Goal: Task Accomplishment & Management: Manage account settings

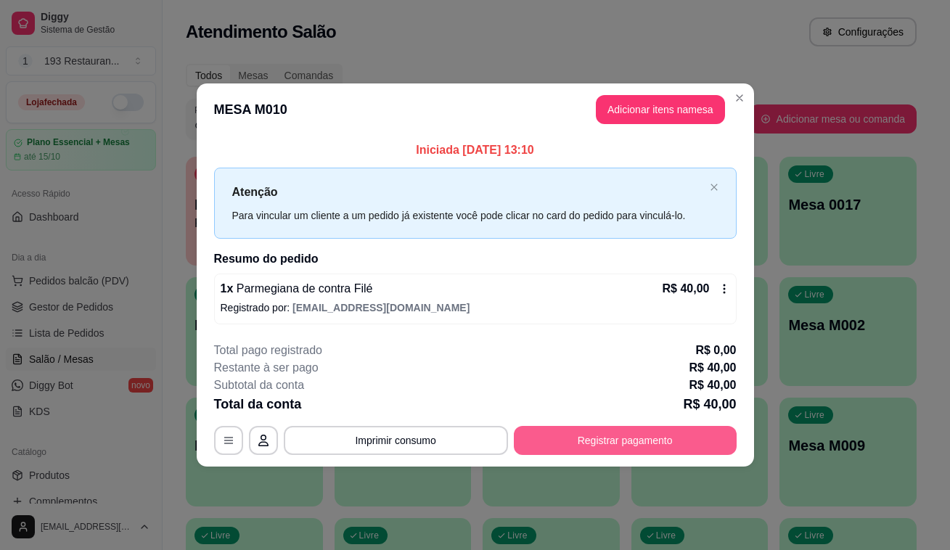
scroll to position [135, 0]
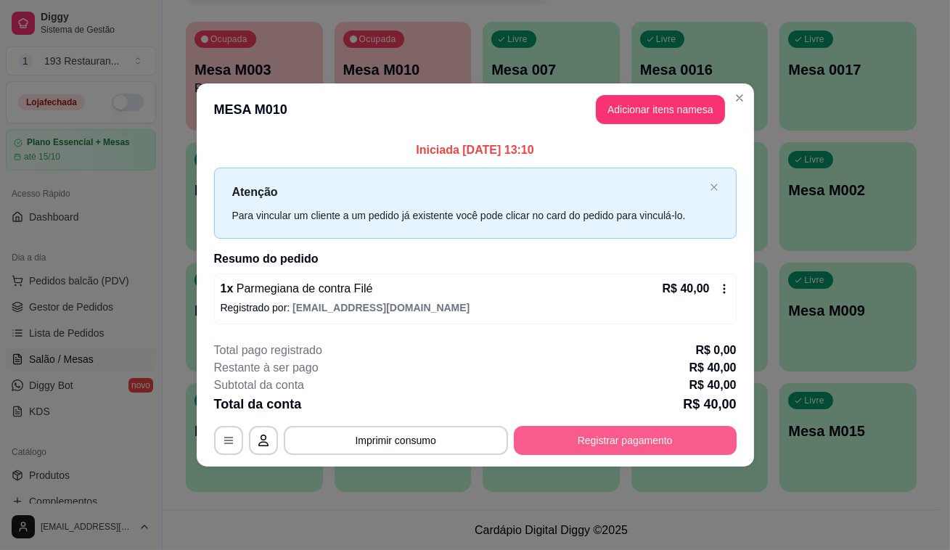
click at [696, 439] on button "Registrar pagamento" at bounding box center [625, 440] width 223 height 29
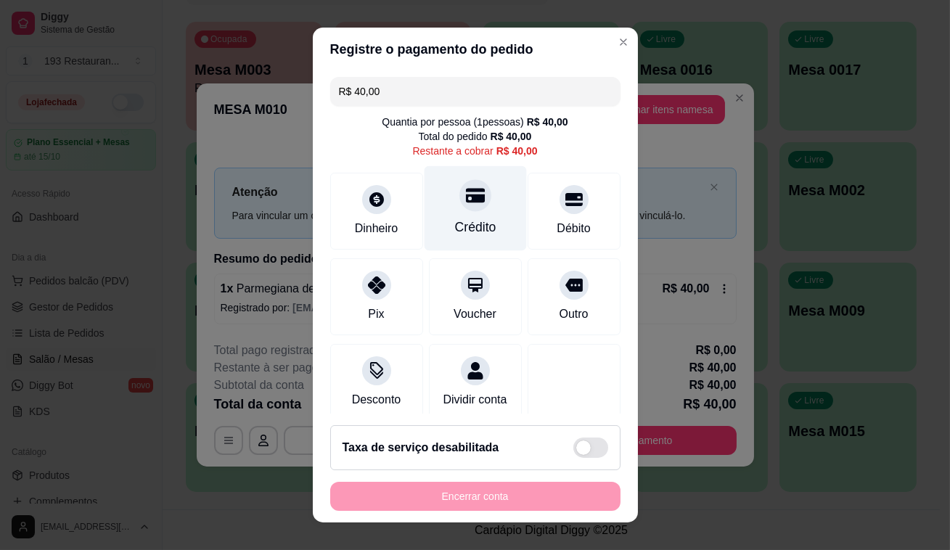
click at [465, 206] on div at bounding box center [475, 195] width 32 height 32
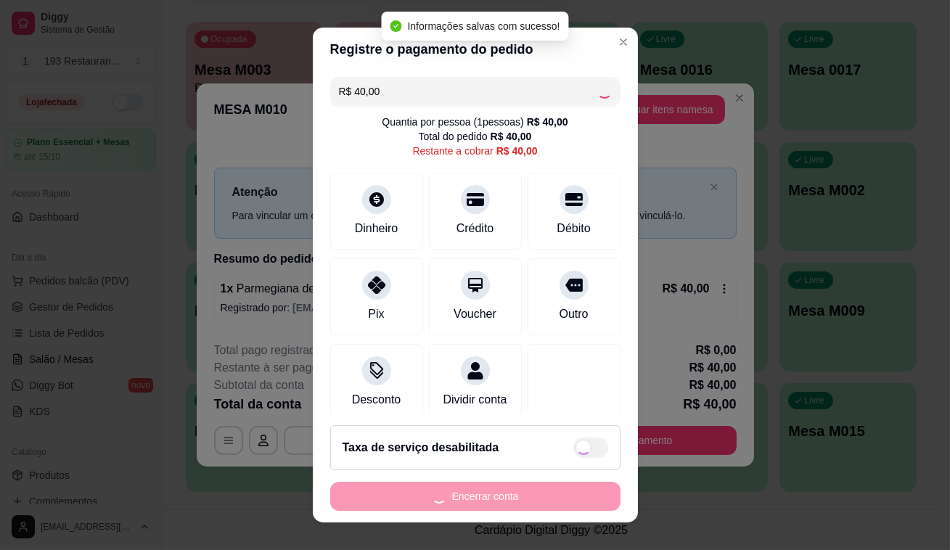
type input "R$ 0,00"
click at [523, 507] on button "Encerrar conta" at bounding box center [475, 496] width 290 height 29
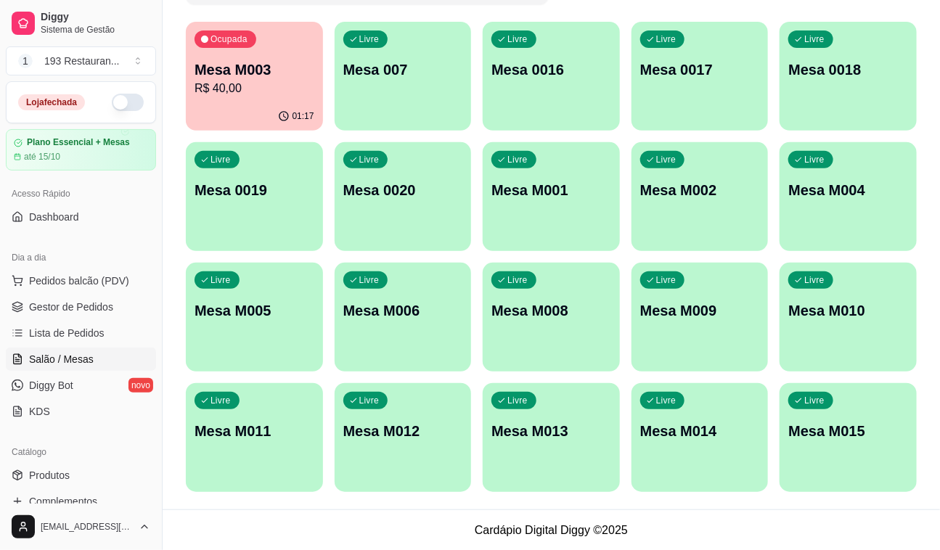
click at [259, 84] on p "R$ 40,00" at bounding box center [255, 88] width 120 height 17
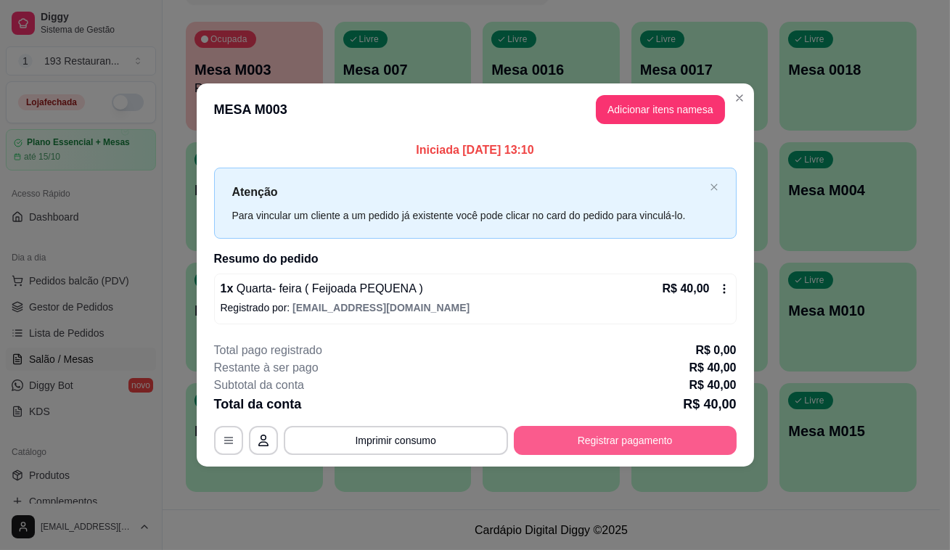
click at [624, 437] on button "Registrar pagamento" at bounding box center [625, 440] width 223 height 29
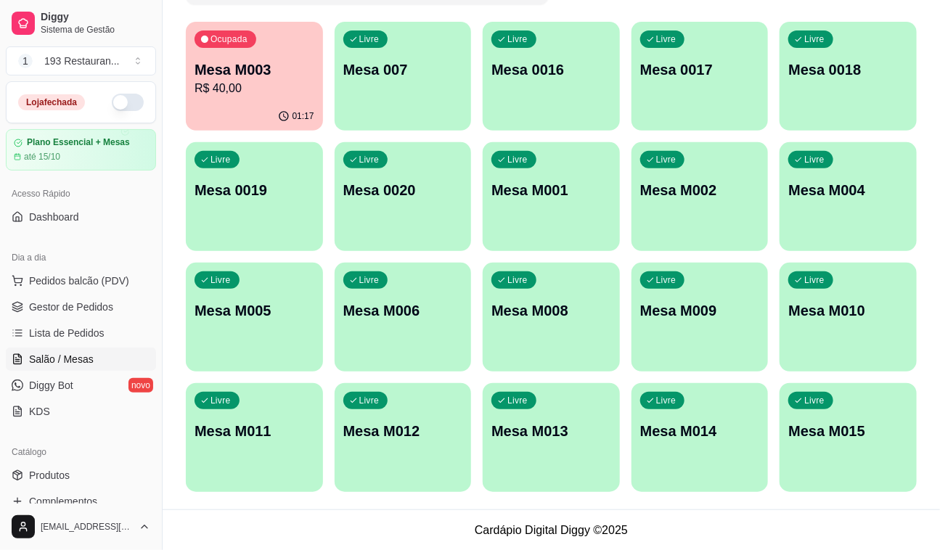
click at [412, 73] on p "Mesa 007" at bounding box center [403, 70] width 120 height 20
click at [265, 67] on p "Mesa M003" at bounding box center [254, 70] width 116 height 20
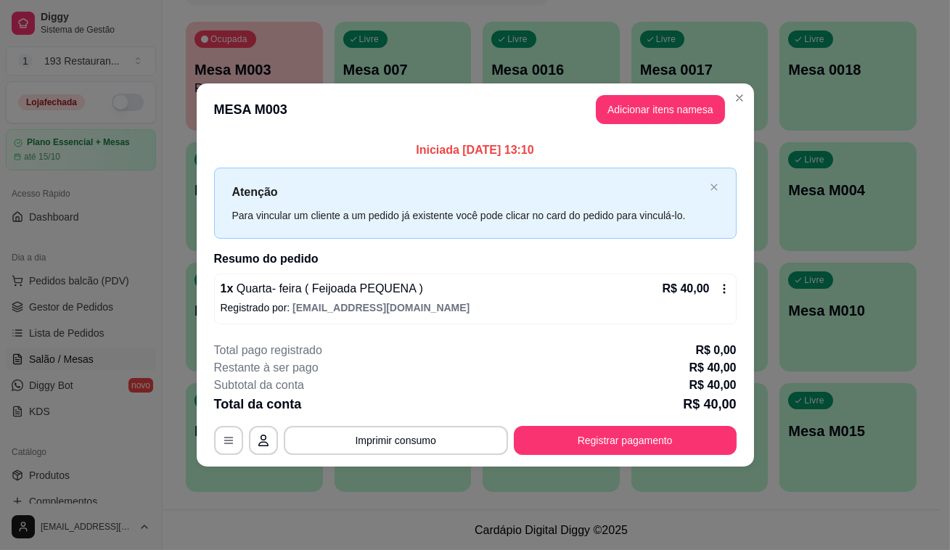
click at [584, 441] on button "Registrar pagamento" at bounding box center [625, 440] width 223 height 29
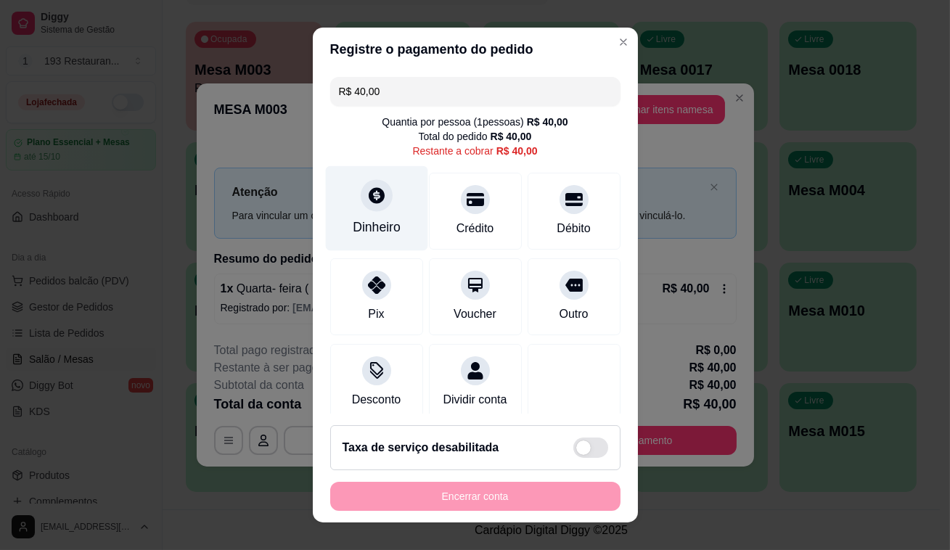
click at [386, 196] on div "Dinheiro" at bounding box center [376, 208] width 102 height 85
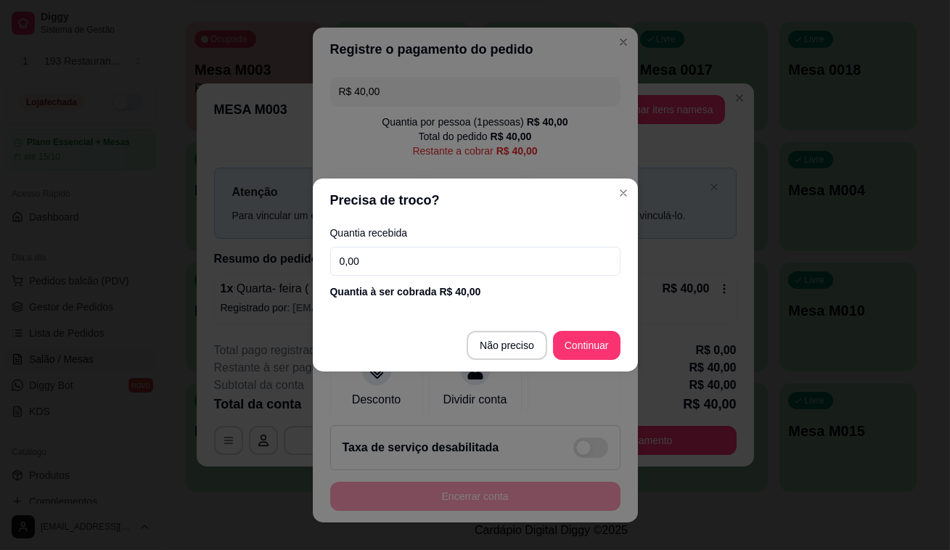
click at [397, 261] on input "0,00" at bounding box center [475, 261] width 290 height 29
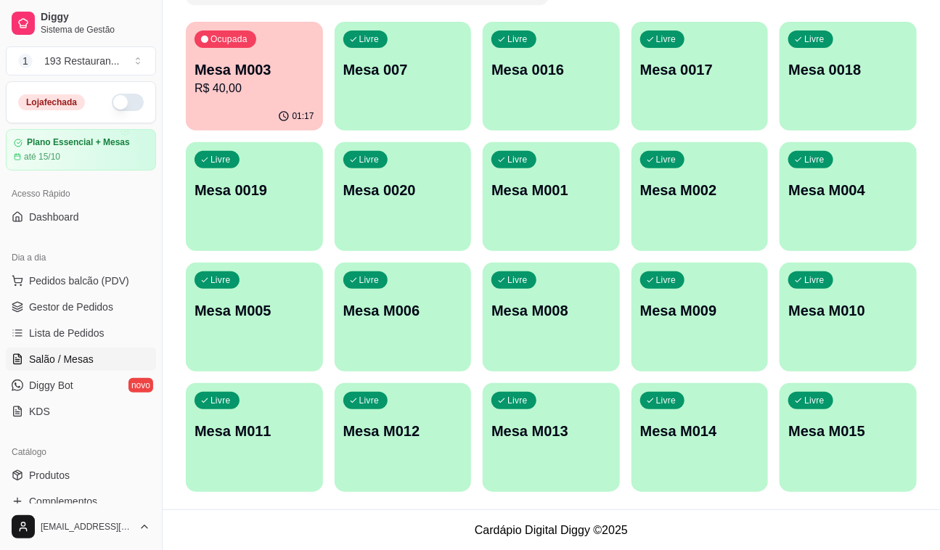
click at [376, 81] on div "Livre Mesa 007" at bounding box center [403, 67] width 137 height 91
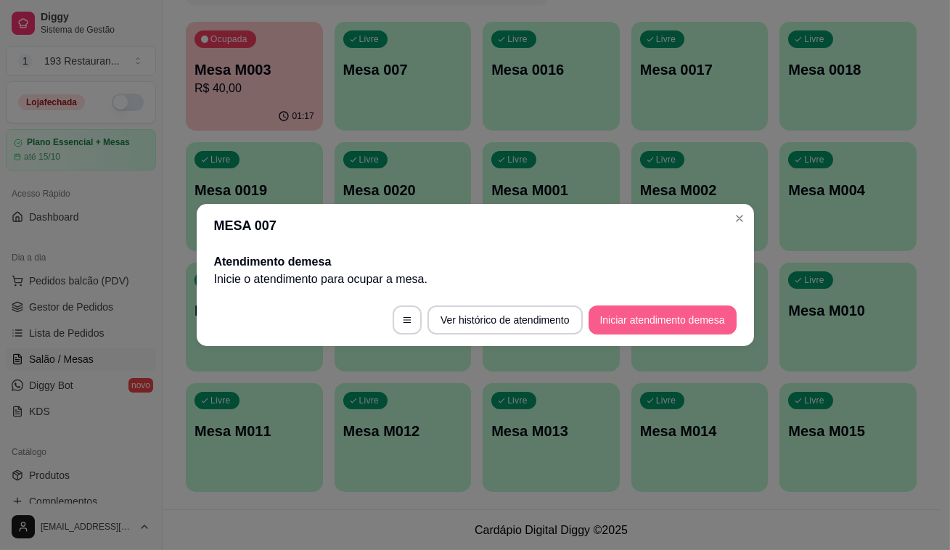
click at [681, 314] on button "Iniciar atendimento de mesa" at bounding box center [663, 320] width 148 height 29
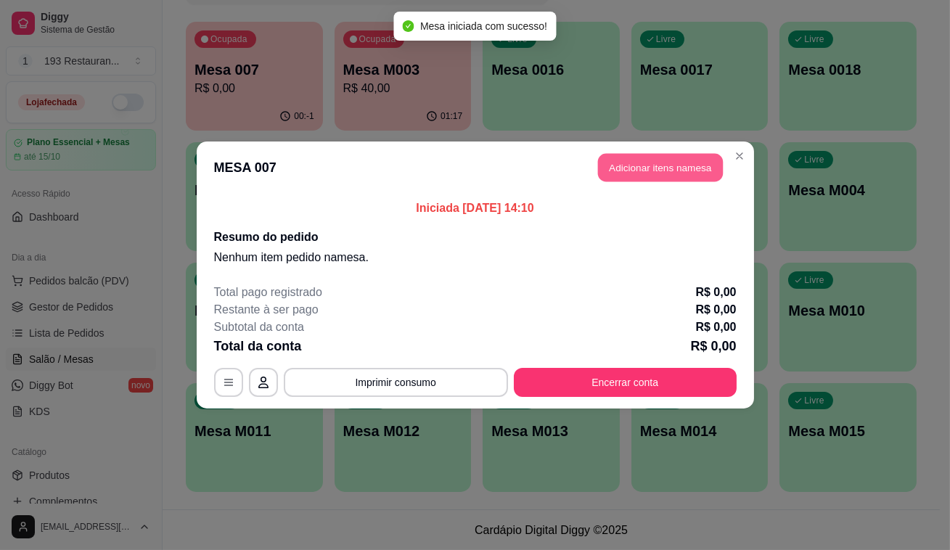
click at [644, 168] on button "Adicionar itens na mesa" at bounding box center [660, 168] width 125 height 28
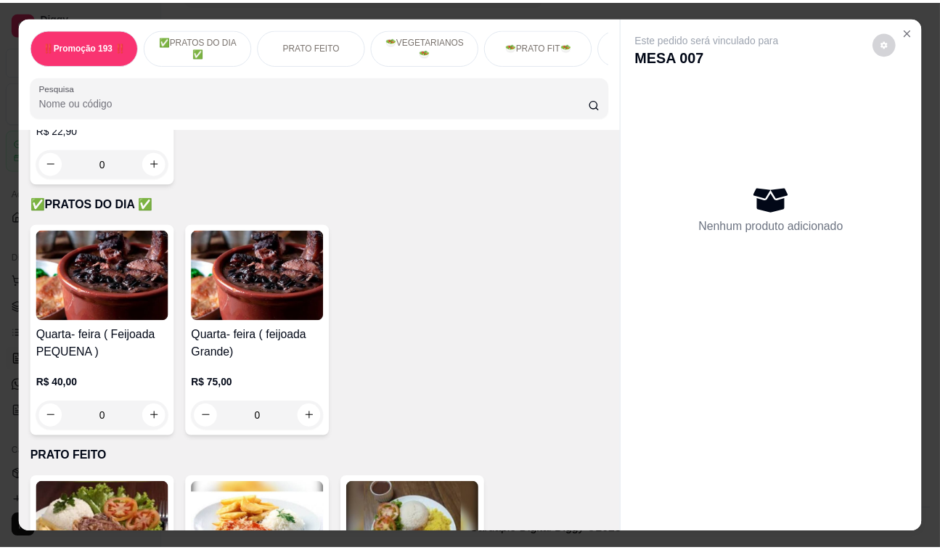
scroll to position [0, 0]
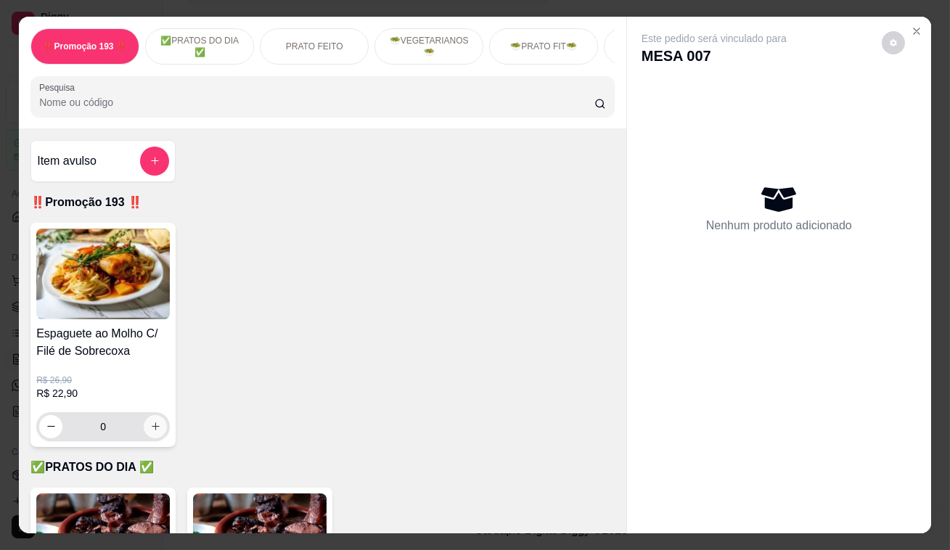
click at [151, 432] on icon "increase-product-quantity" at bounding box center [155, 426] width 11 height 11
type input "1"
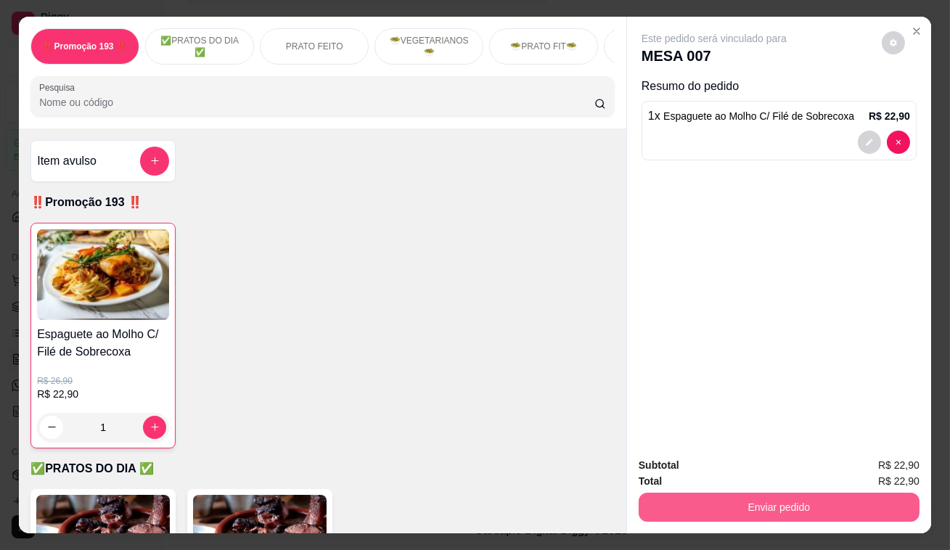
click at [822, 501] on button "Enviar pedido" at bounding box center [779, 507] width 281 height 29
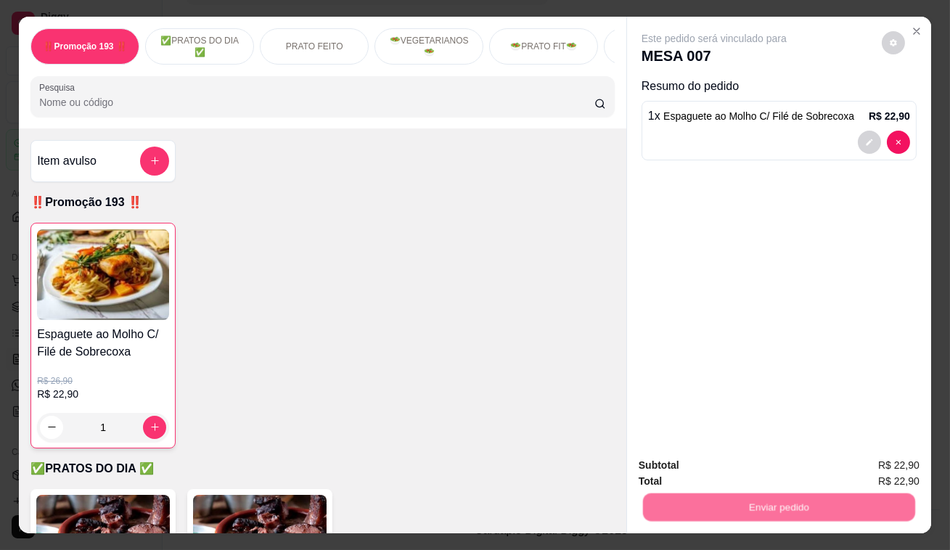
click at [885, 470] on button "Enviar pedido" at bounding box center [882, 468] width 82 height 28
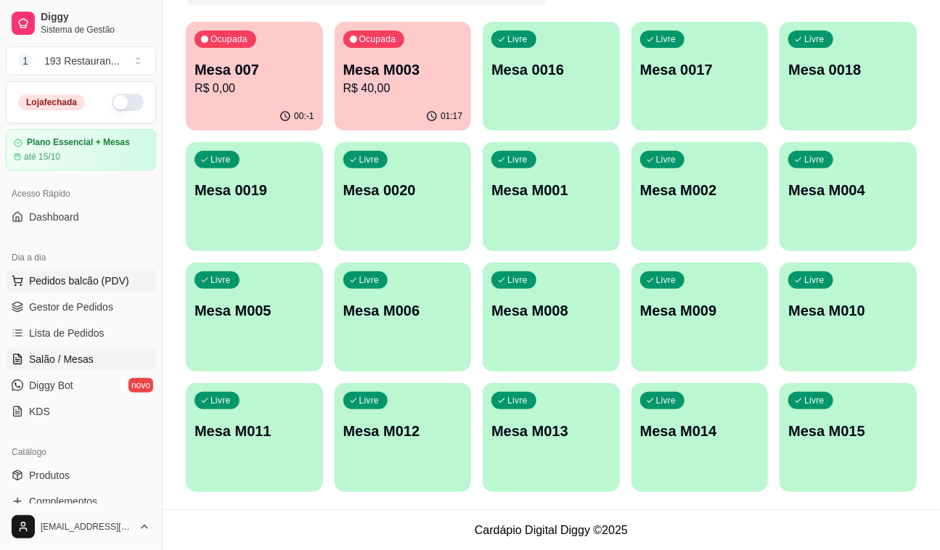
click at [78, 271] on button "Pedidos balcão (PDV)" at bounding box center [81, 280] width 150 height 23
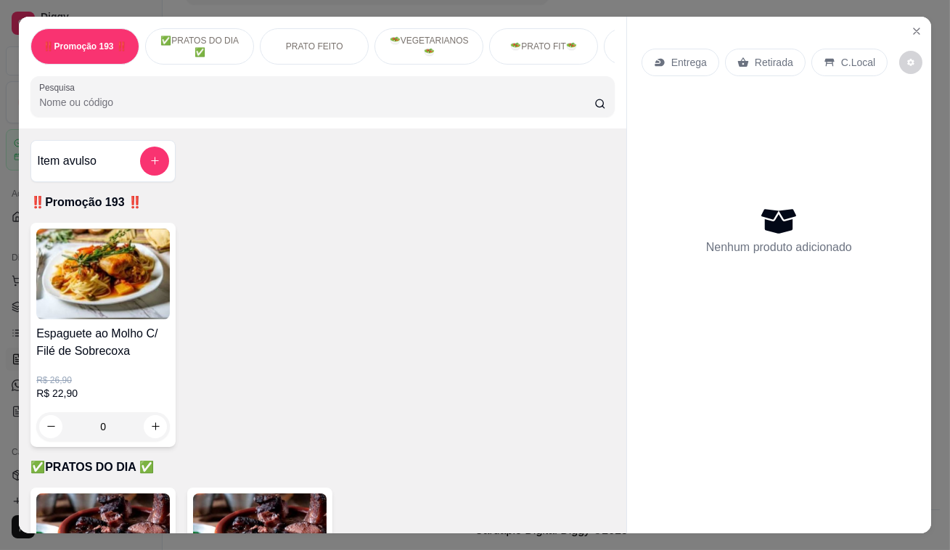
click at [901, 37] on div "Entrega Retirada C.Local" at bounding box center [779, 62] width 275 height 51
click at [916, 26] on icon "Close" at bounding box center [917, 31] width 12 height 12
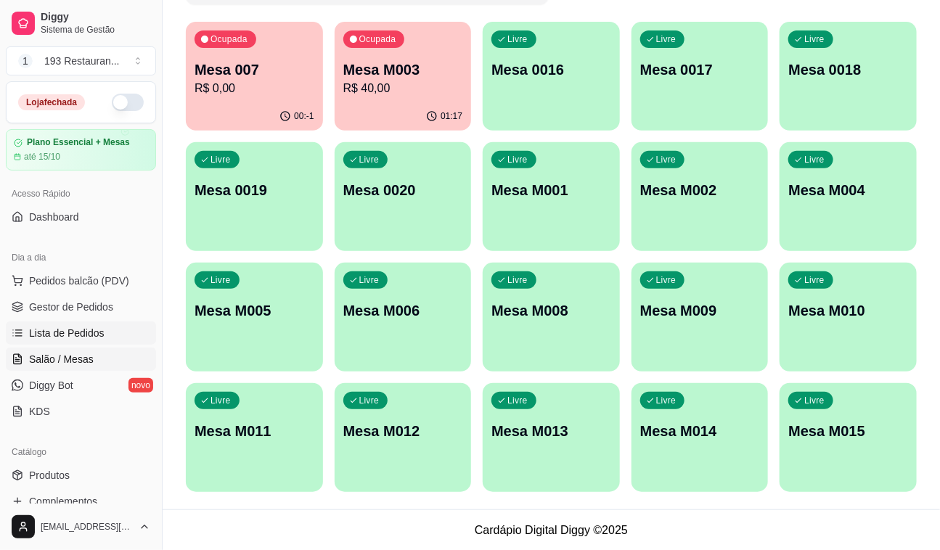
click at [76, 332] on span "Lista de Pedidos" at bounding box center [66, 333] width 75 height 15
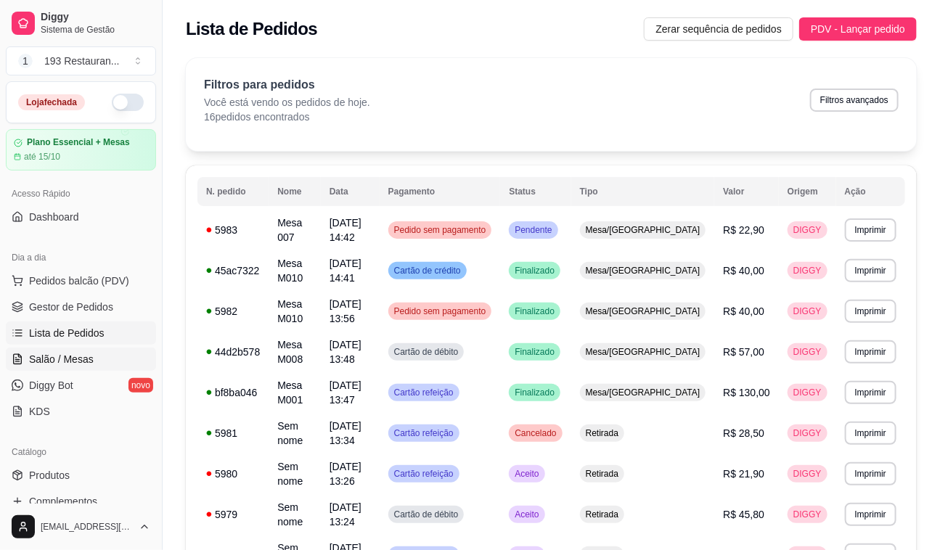
click at [73, 359] on span "Salão / Mesas" at bounding box center [61, 359] width 65 height 15
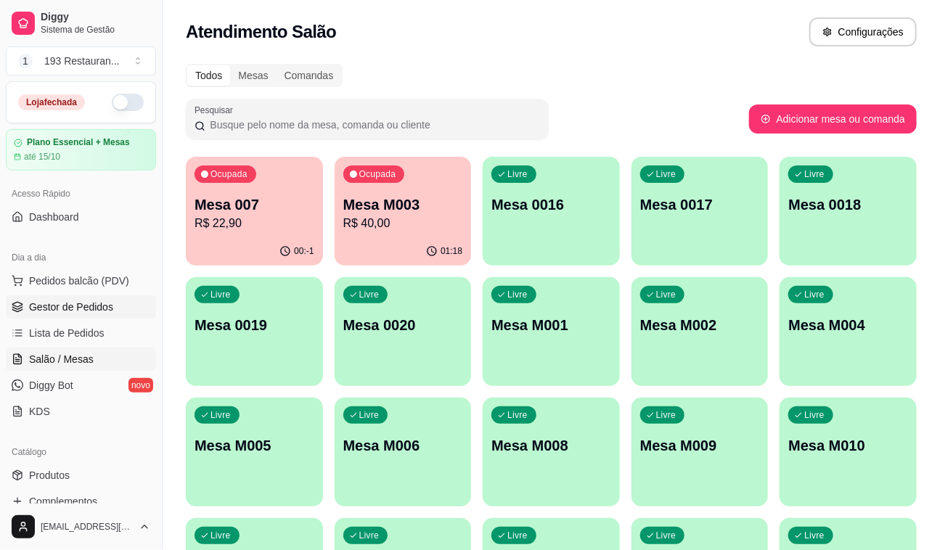
click at [83, 316] on link "Gestor de Pedidos" at bounding box center [81, 306] width 150 height 23
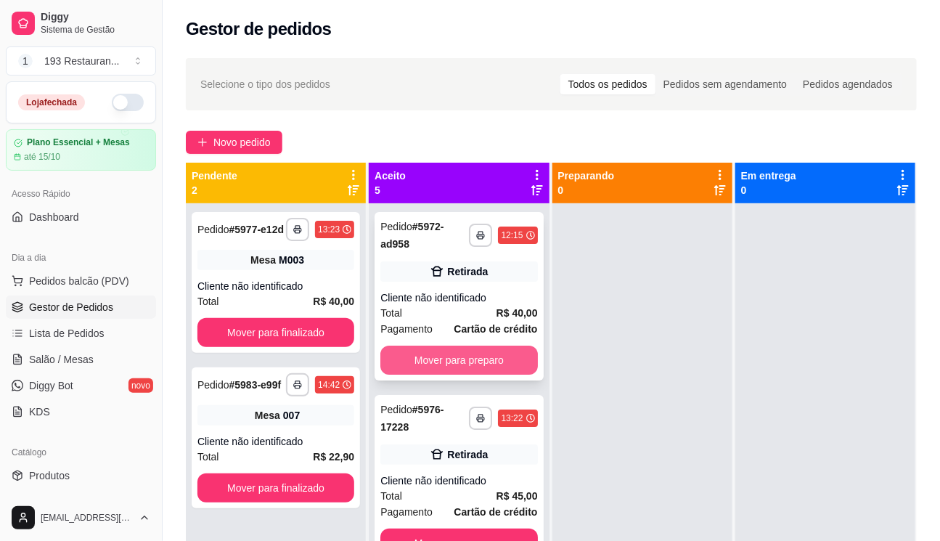
click at [496, 359] on button "Mover para preparo" at bounding box center [458, 359] width 157 height 29
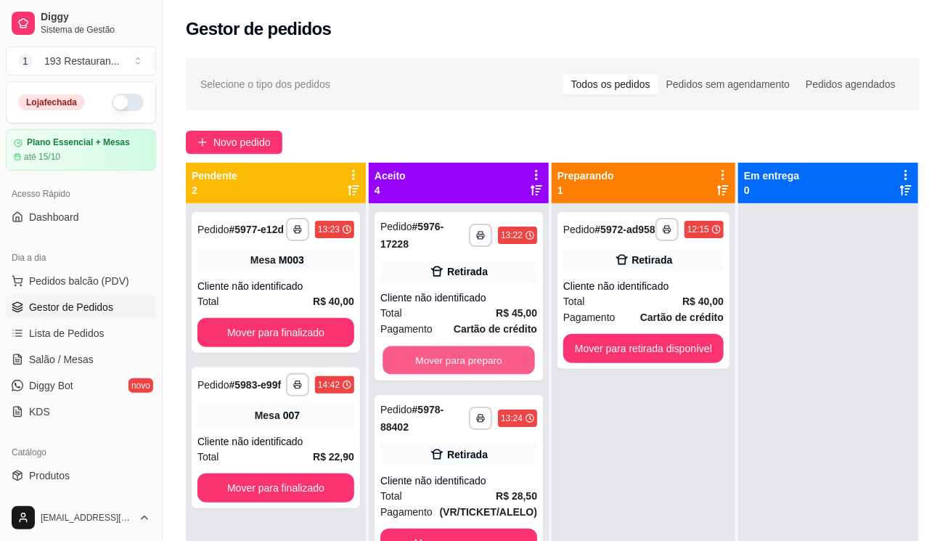
click at [496, 359] on button "Mover para preparo" at bounding box center [458, 360] width 152 height 28
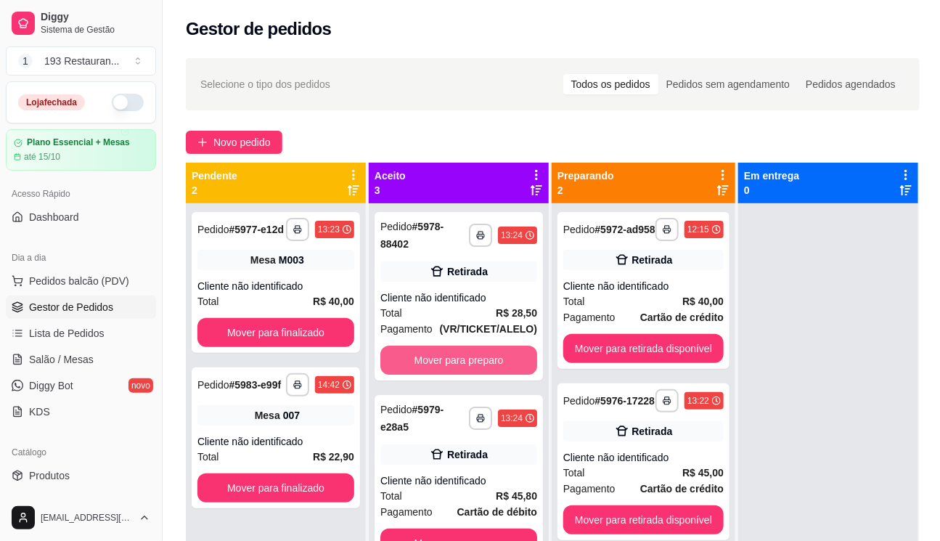
click at [496, 359] on button "Mover para preparo" at bounding box center [458, 359] width 157 height 29
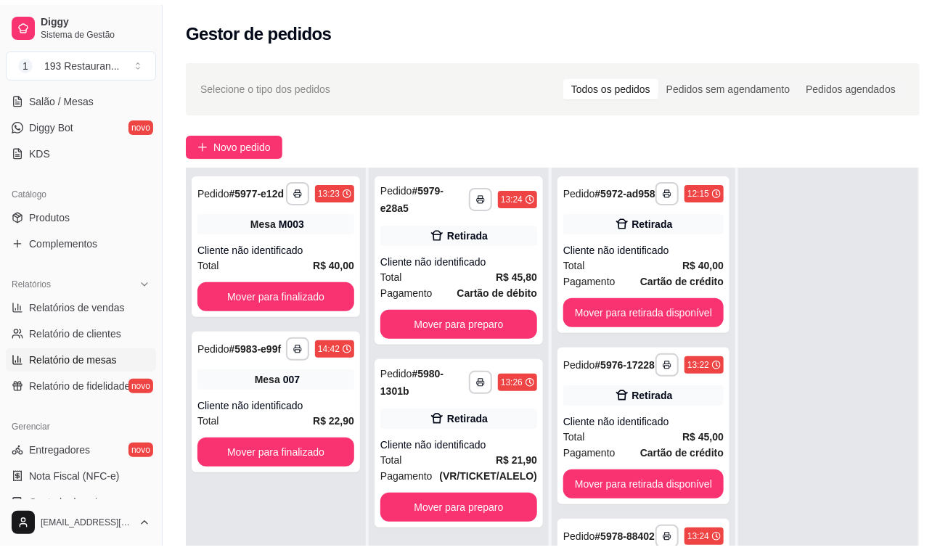
scroll to position [263, 0]
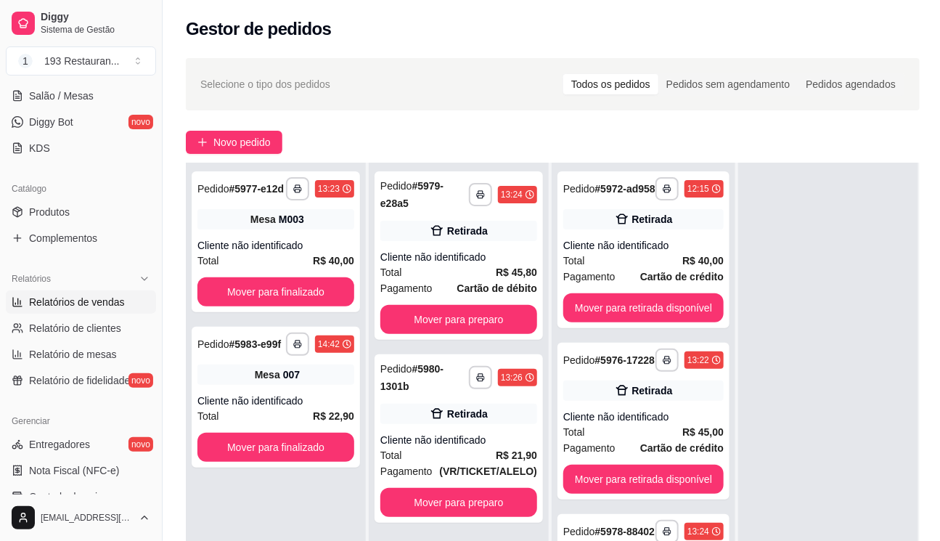
click at [94, 297] on span "Relatórios de vendas" at bounding box center [77, 302] width 96 height 15
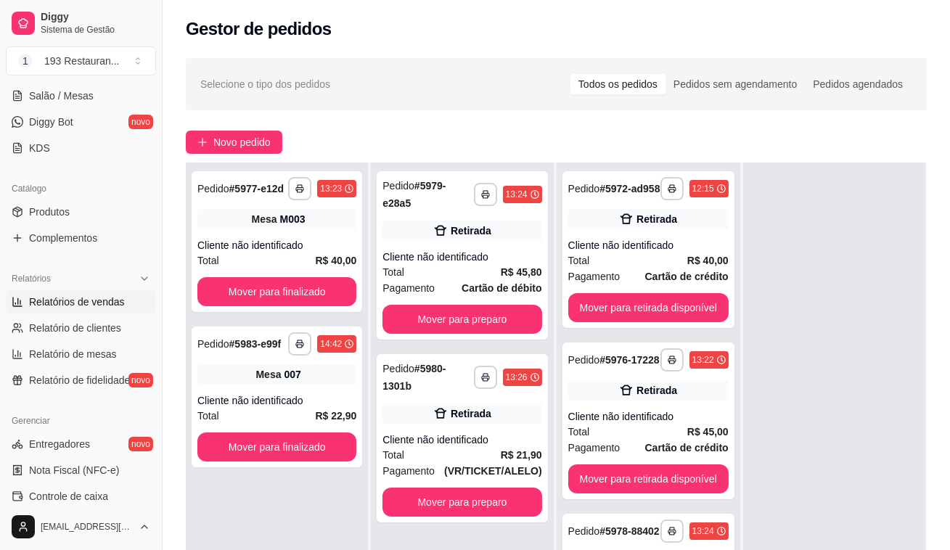
select select "ALL"
select select "0"
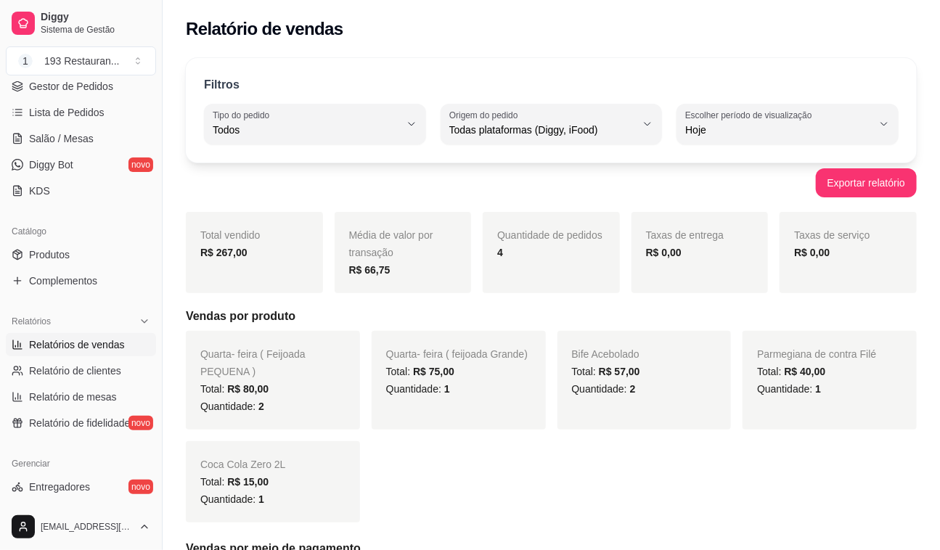
scroll to position [197, 0]
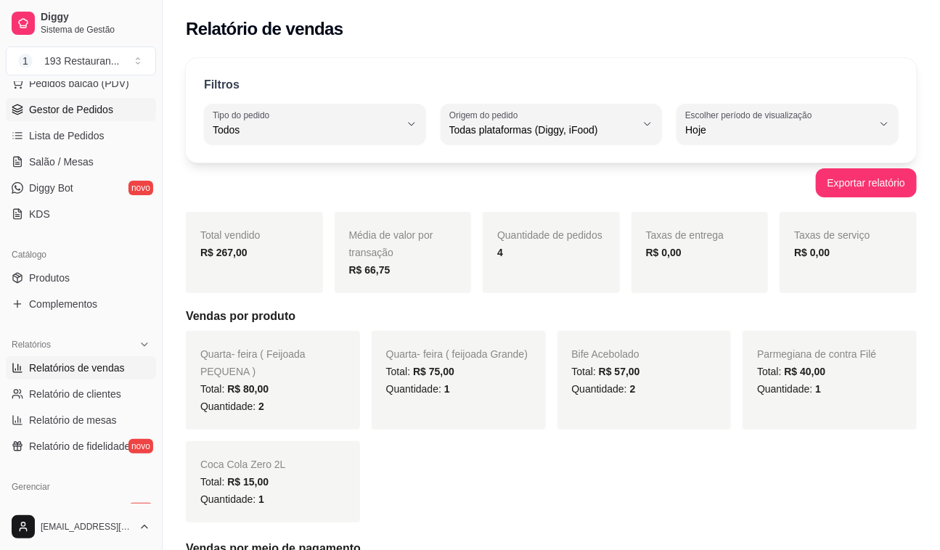
click at [73, 110] on span "Gestor de Pedidos" at bounding box center [71, 109] width 84 height 15
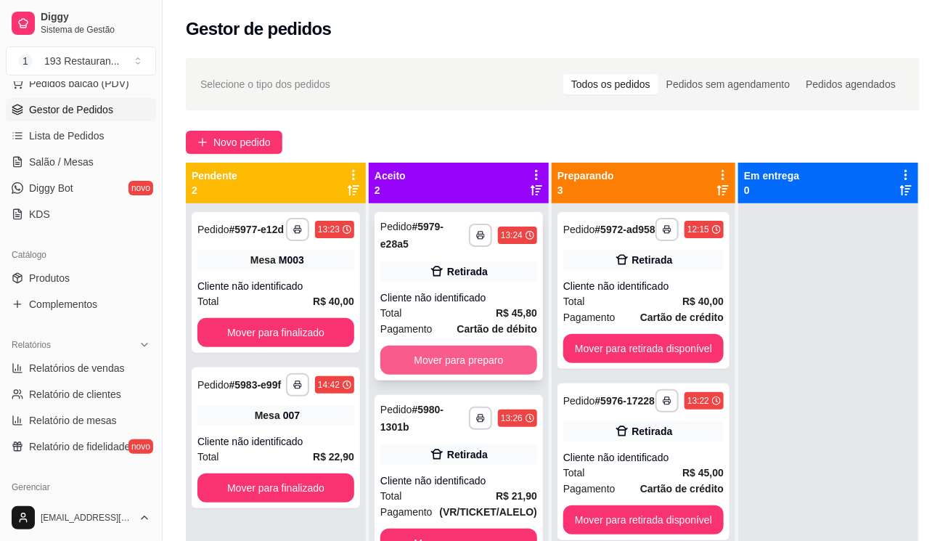
click at [476, 351] on button "Mover para preparo" at bounding box center [458, 359] width 157 height 29
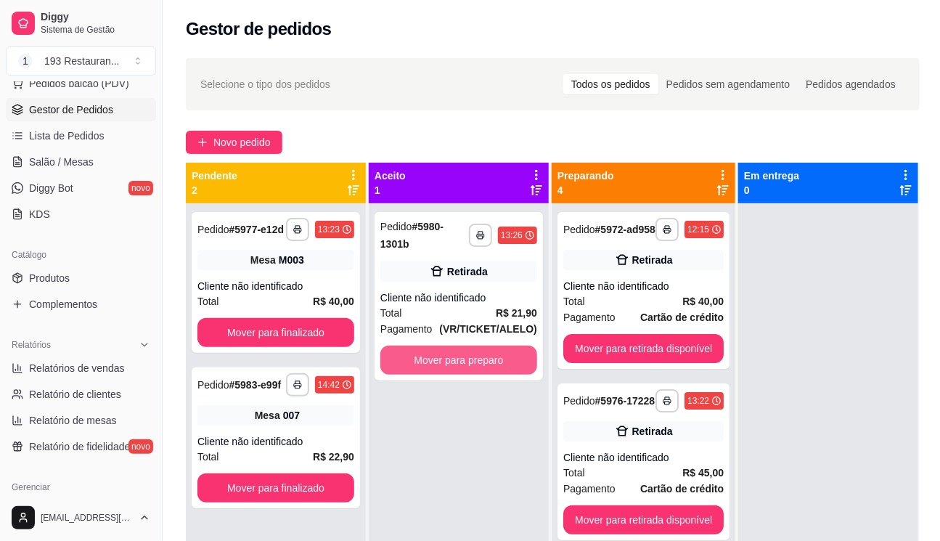
click at [476, 351] on button "Mover para preparo" at bounding box center [458, 359] width 157 height 29
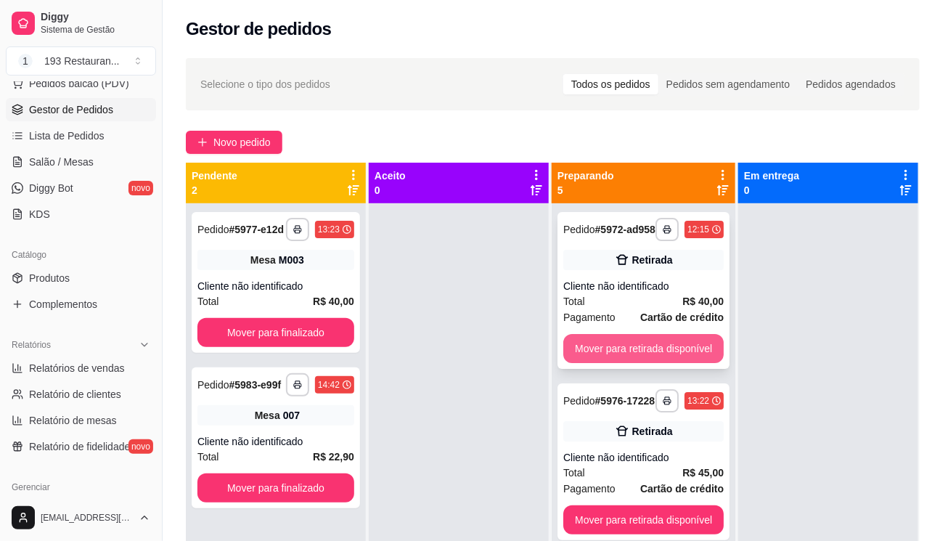
click at [608, 343] on div "**********" at bounding box center [643, 290] width 172 height 157
click at [686, 361] on button "Mover para retirada disponível" at bounding box center [642, 349] width 155 height 28
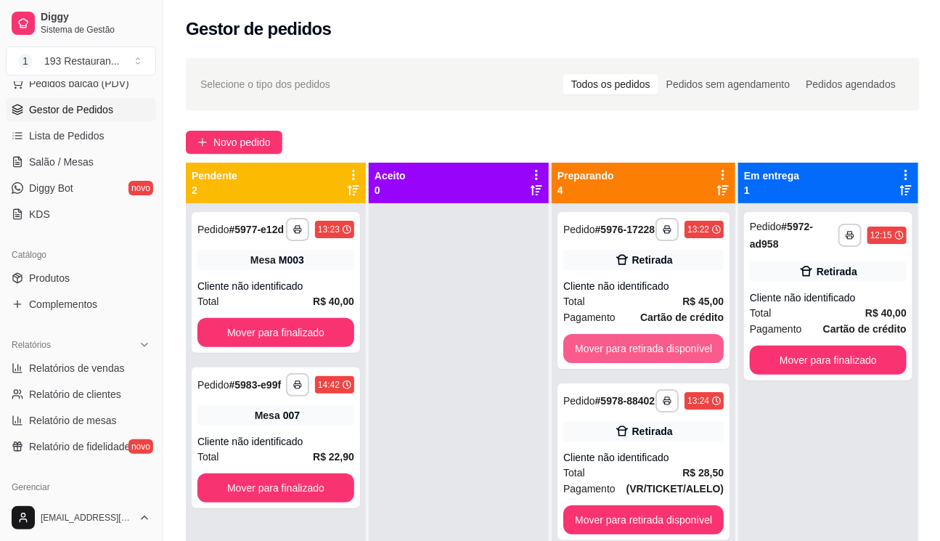
click at [686, 361] on button "Mover para retirada disponível" at bounding box center [643, 348] width 160 height 29
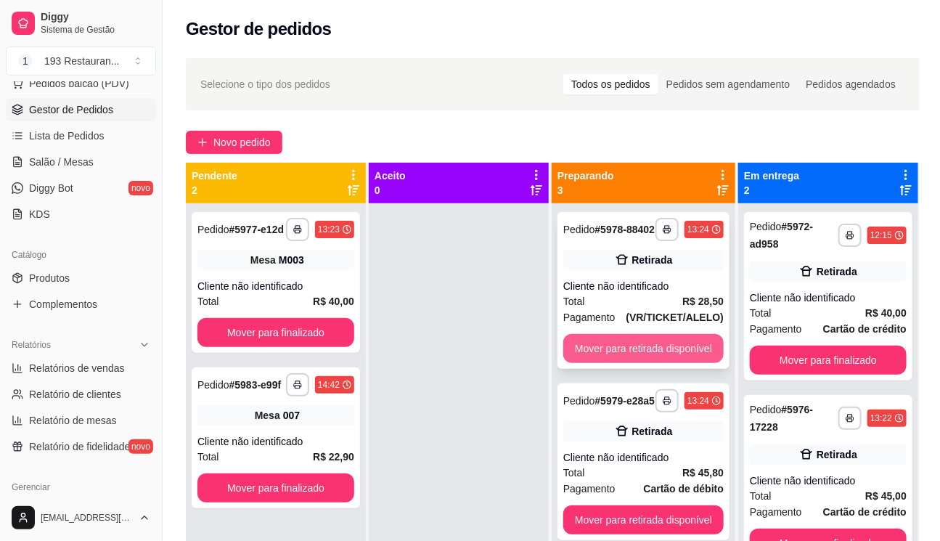
click at [692, 348] on button "Mover para retirada disponível" at bounding box center [643, 348] width 160 height 29
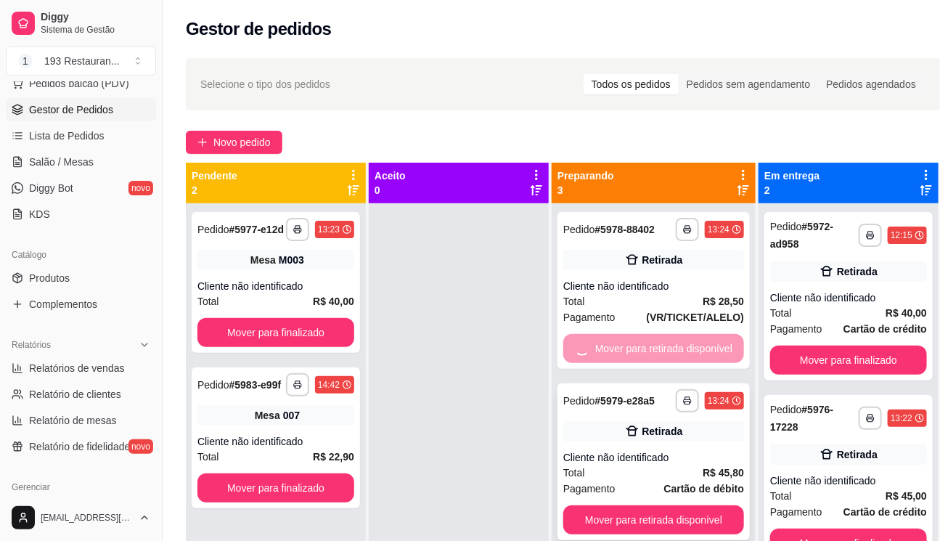
click at [695, 505] on button "Mover para retirada disponível" at bounding box center [653, 519] width 181 height 29
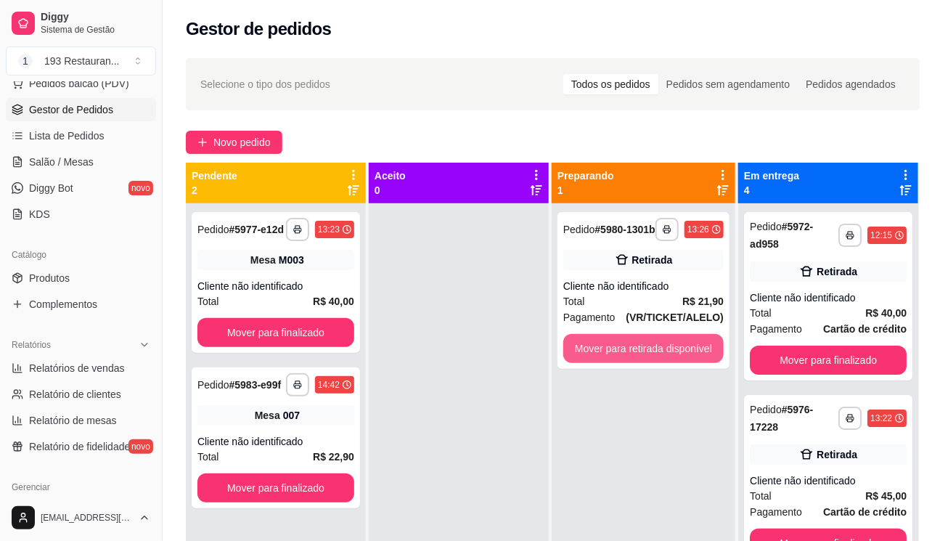
click at [695, 346] on button "Mover para retirada disponível" at bounding box center [643, 348] width 160 height 29
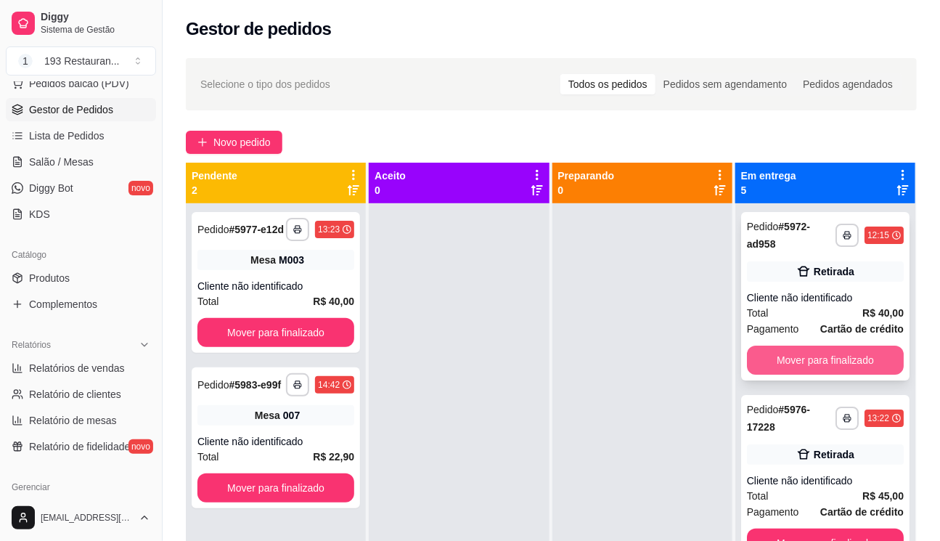
click at [820, 353] on button "Mover para finalizado" at bounding box center [825, 359] width 157 height 29
click at [820, 528] on button "Mover para finalizado" at bounding box center [825, 542] width 157 height 29
click at [820, 353] on button "Mover para finalizado" at bounding box center [825, 359] width 157 height 29
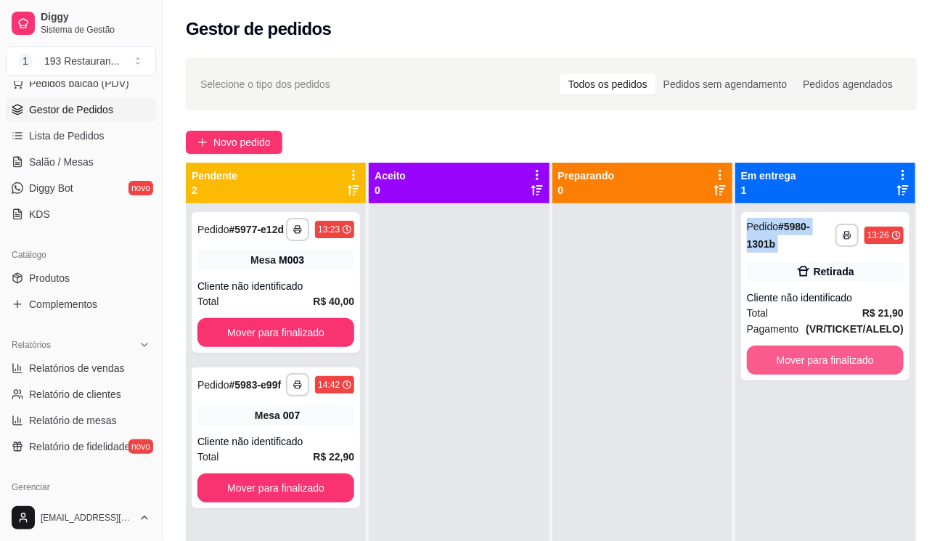
click at [820, 353] on button "Mover para finalizado" at bounding box center [825, 359] width 157 height 29
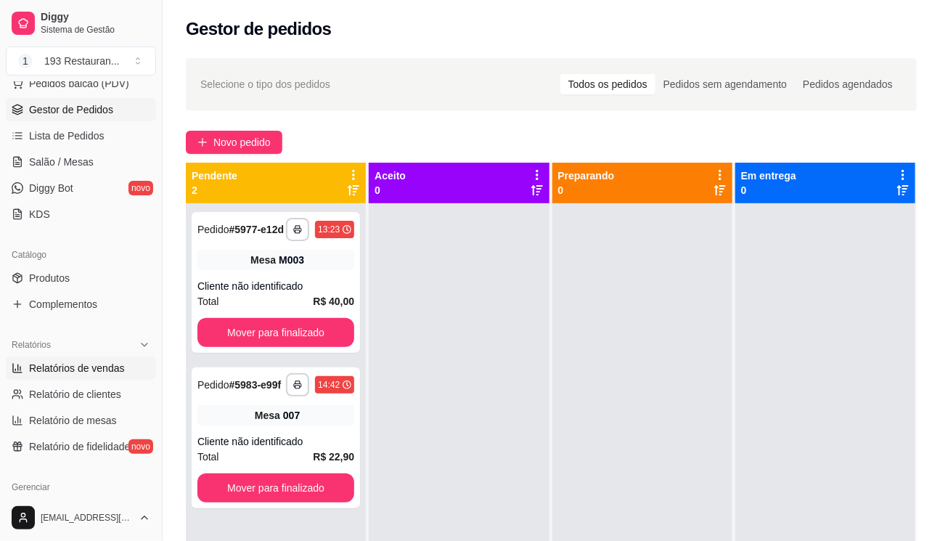
click at [98, 368] on span "Relatórios de vendas" at bounding box center [77, 368] width 96 height 15
select select "ALL"
select select "0"
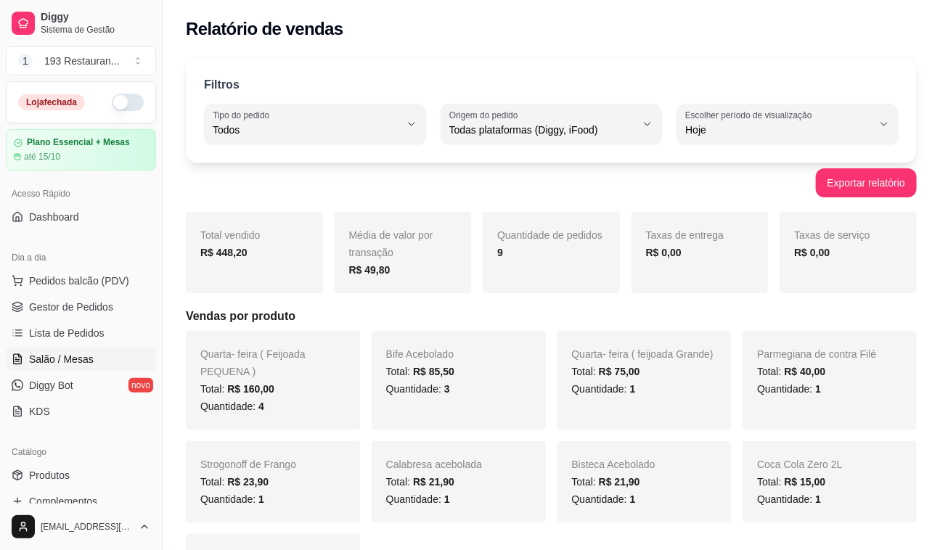
click at [78, 369] on link "Salão / Mesas" at bounding box center [81, 359] width 150 height 23
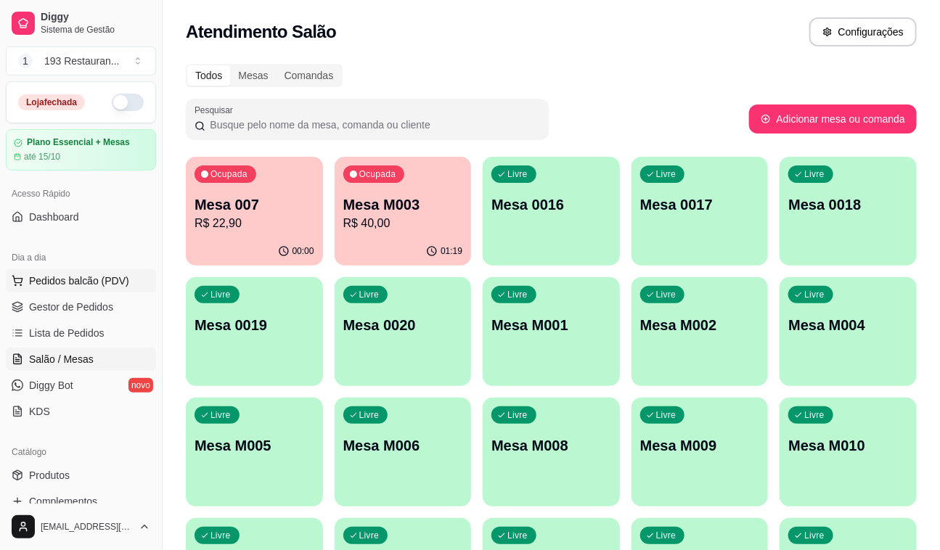
click at [80, 274] on span "Pedidos balcão (PDV)" at bounding box center [79, 281] width 100 height 15
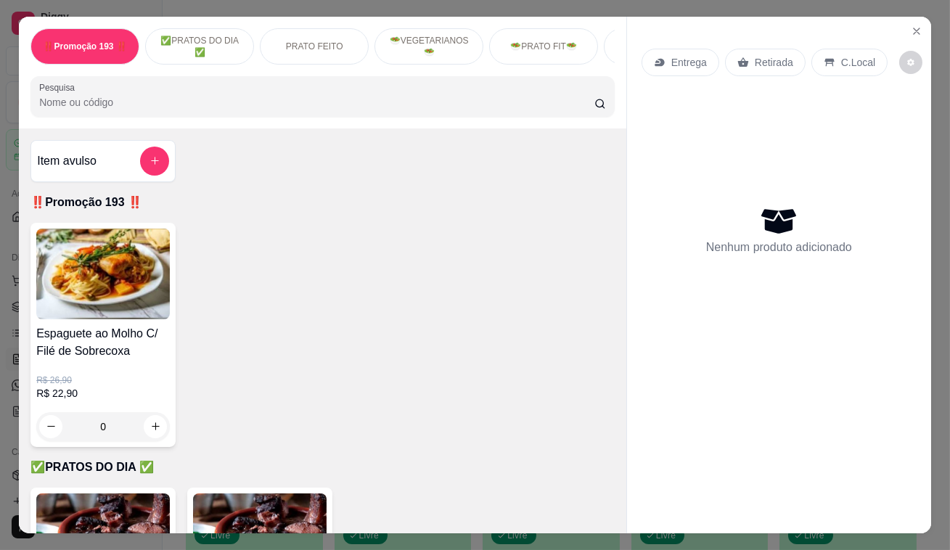
click at [764, 58] on p "Retirada" at bounding box center [774, 62] width 38 height 15
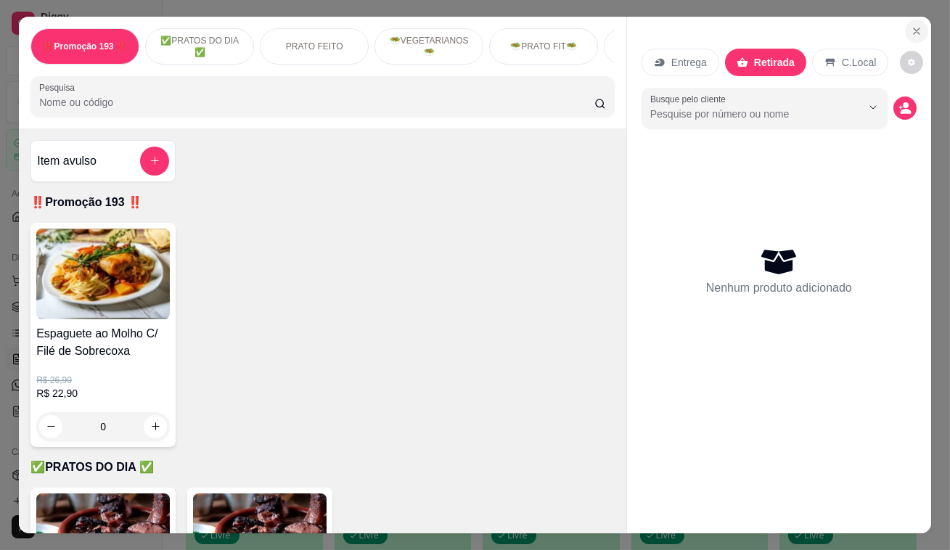
click at [911, 28] on icon "Close" at bounding box center [917, 31] width 12 height 12
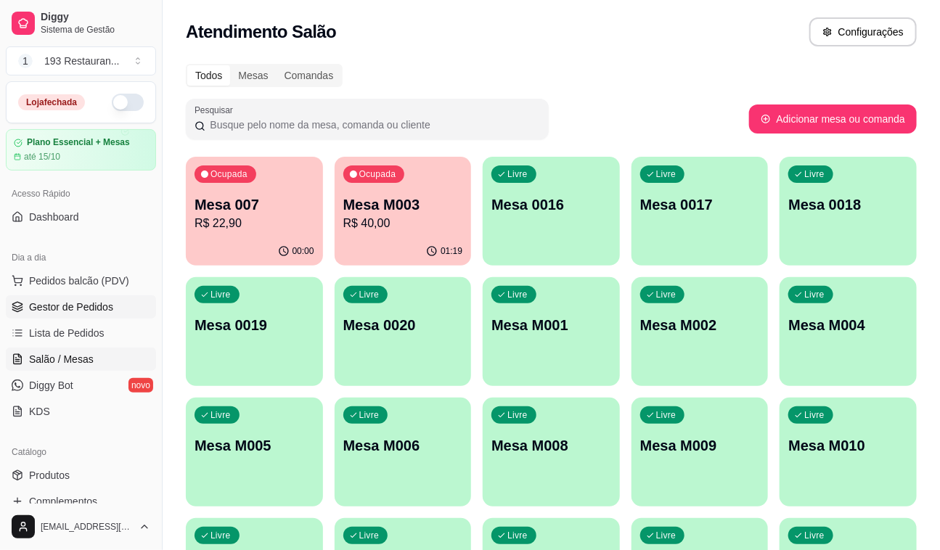
click at [67, 306] on span "Gestor de Pedidos" at bounding box center [71, 307] width 84 height 15
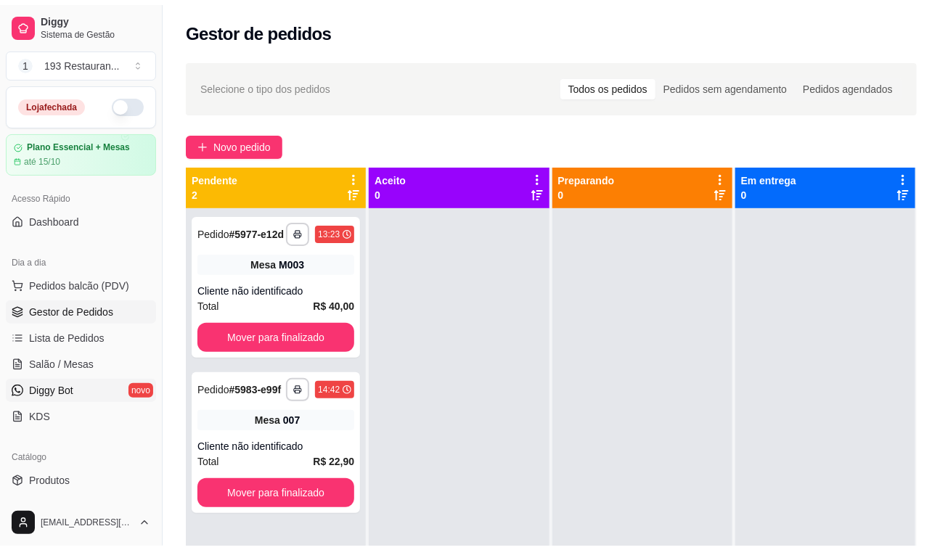
scroll to position [197, 0]
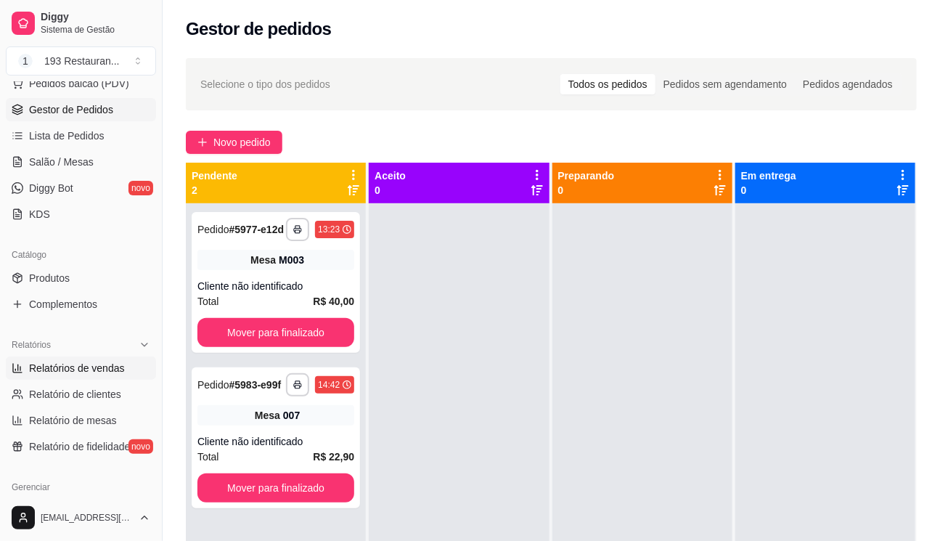
click at [102, 369] on span "Relatórios de vendas" at bounding box center [77, 368] width 96 height 15
select select "ALL"
select select "0"
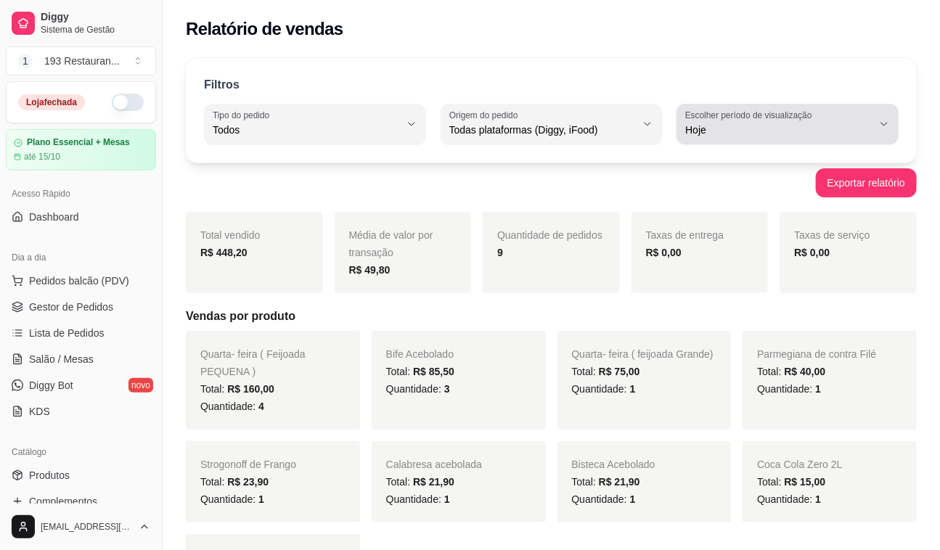
click at [882, 122] on icon "button" at bounding box center [884, 124] width 12 height 12
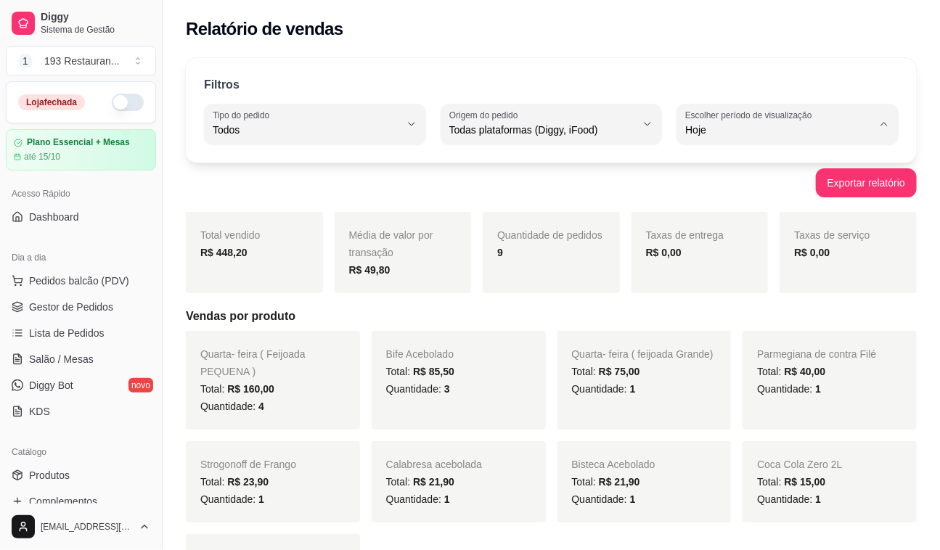
click at [723, 192] on span "Ontem" at bounding box center [780, 188] width 177 height 14
type input "1"
select select "1"
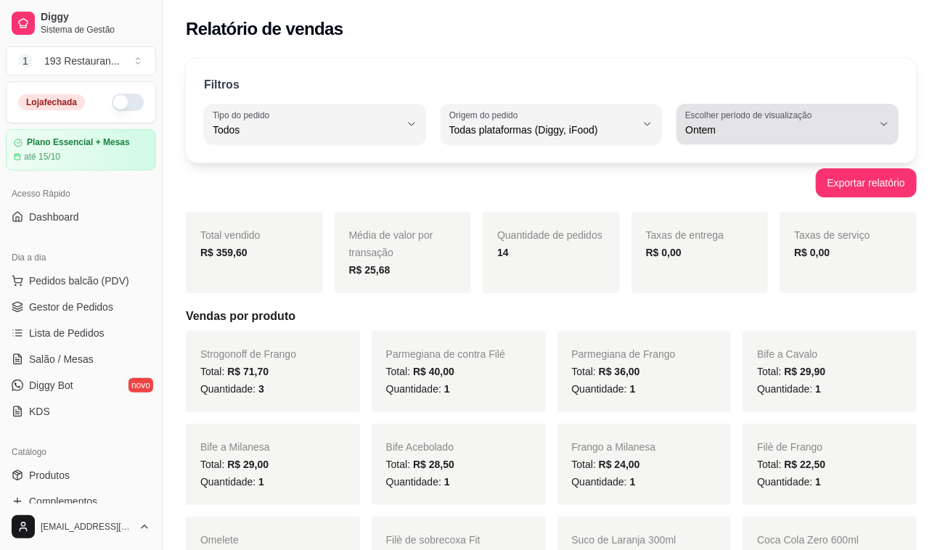
click at [868, 118] on div "Ontem" at bounding box center [778, 124] width 187 height 29
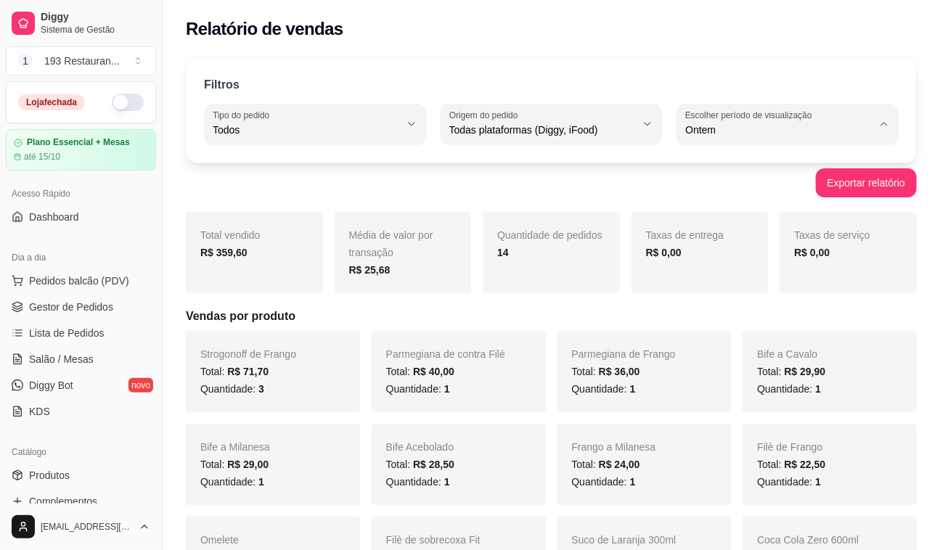
click at [715, 157] on span "Hoje" at bounding box center [780, 164] width 177 height 14
type input "0"
select select "0"
